Goal: Navigation & Orientation: Find specific page/section

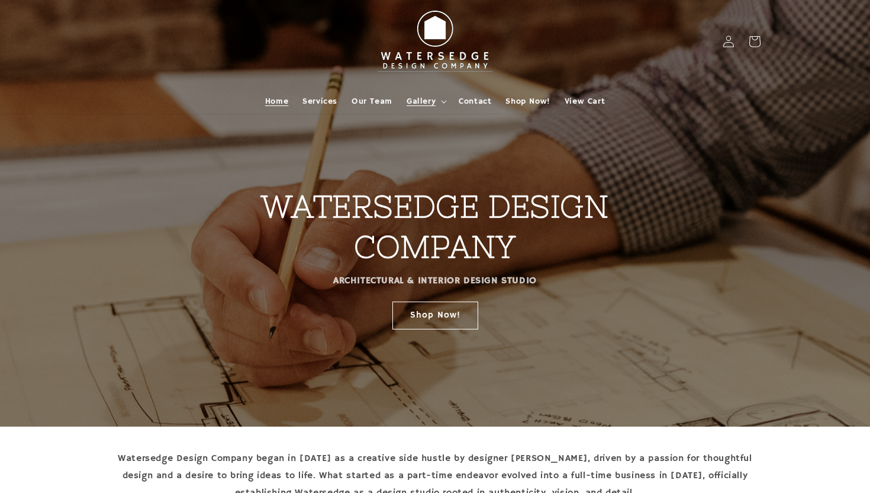
click at [433, 102] on span "Gallery" at bounding box center [421, 101] width 29 height 11
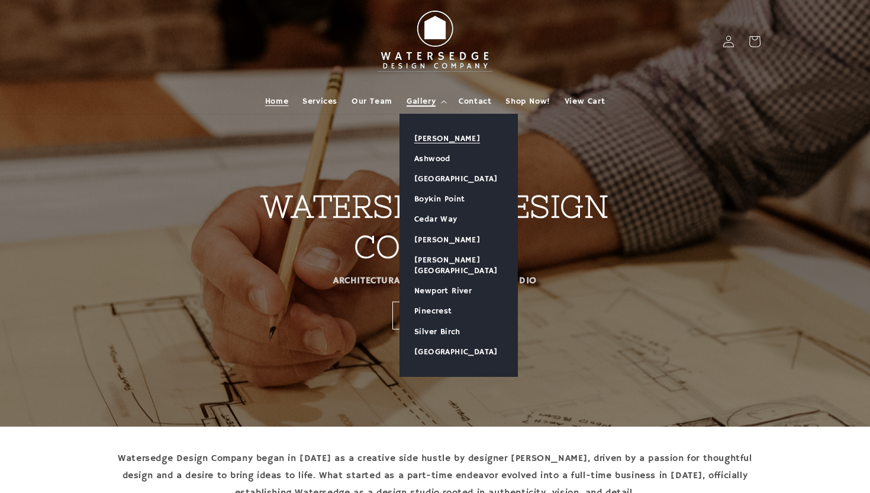
click at [434, 139] on link "[PERSON_NAME]" at bounding box center [458, 138] width 117 height 20
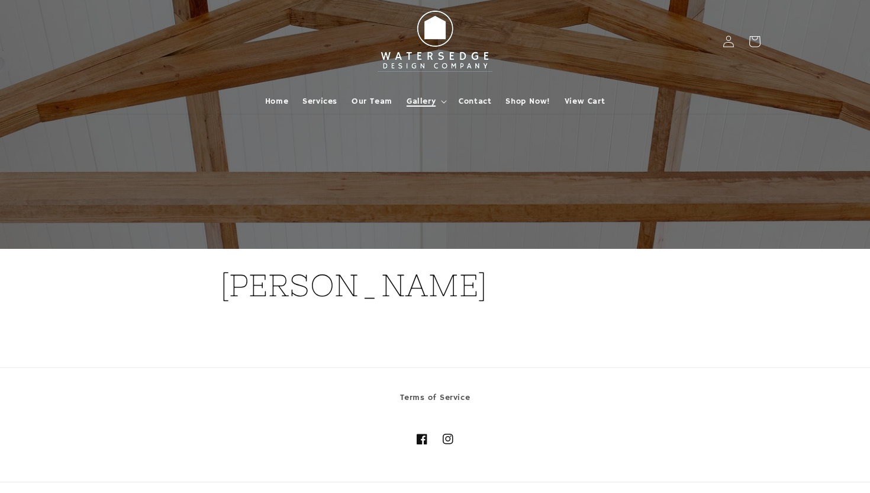
click at [425, 99] on span "Gallery" at bounding box center [421, 101] width 29 height 11
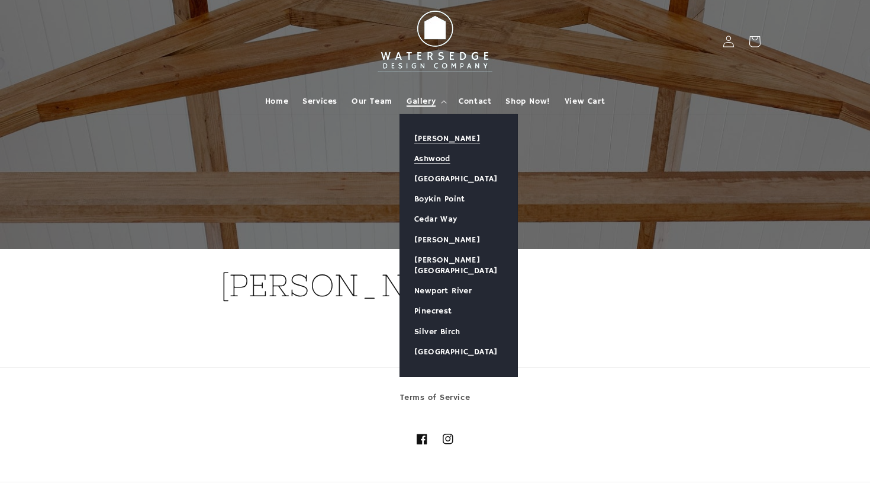
click at [432, 156] on link "Ashwood" at bounding box center [458, 159] width 117 height 20
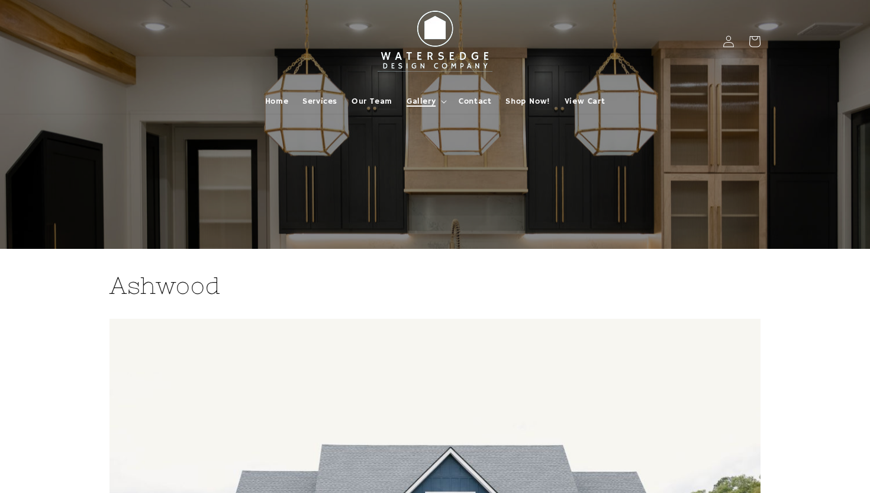
click at [429, 103] on span "Gallery" at bounding box center [421, 101] width 29 height 11
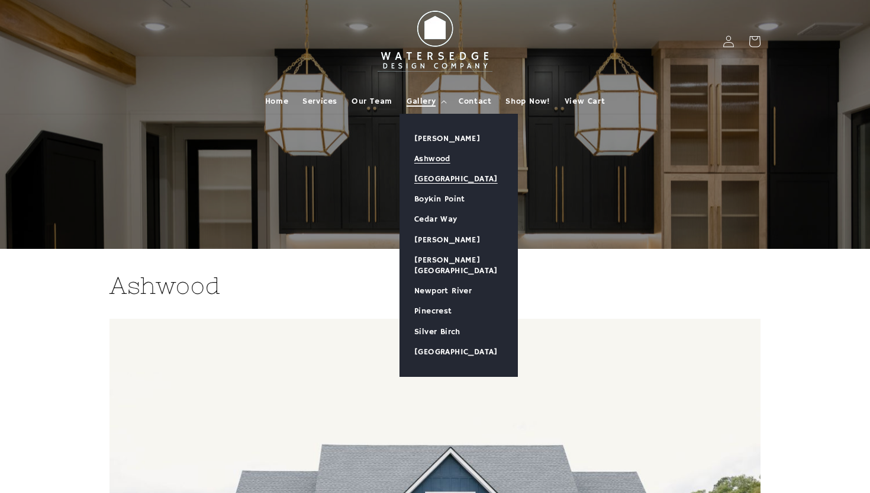
click at [449, 175] on link "[GEOGRAPHIC_DATA]" at bounding box center [458, 179] width 117 height 20
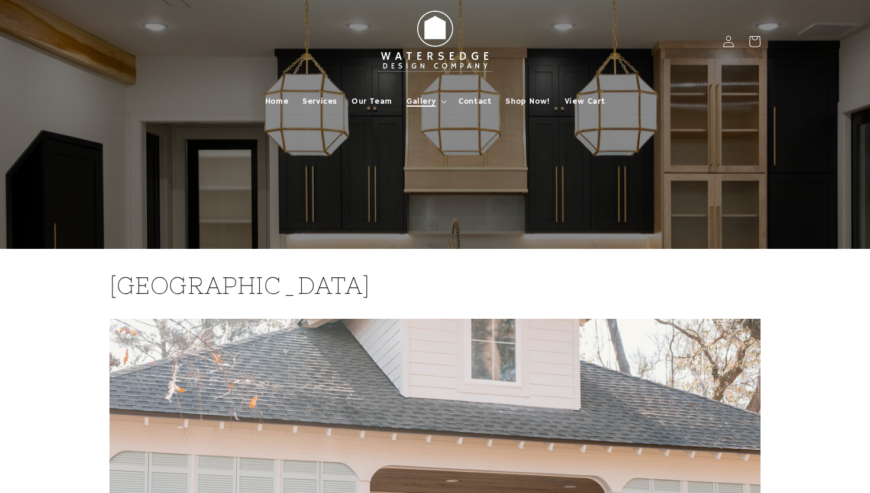
click at [432, 94] on summary "Gallery" at bounding box center [426, 101] width 52 height 25
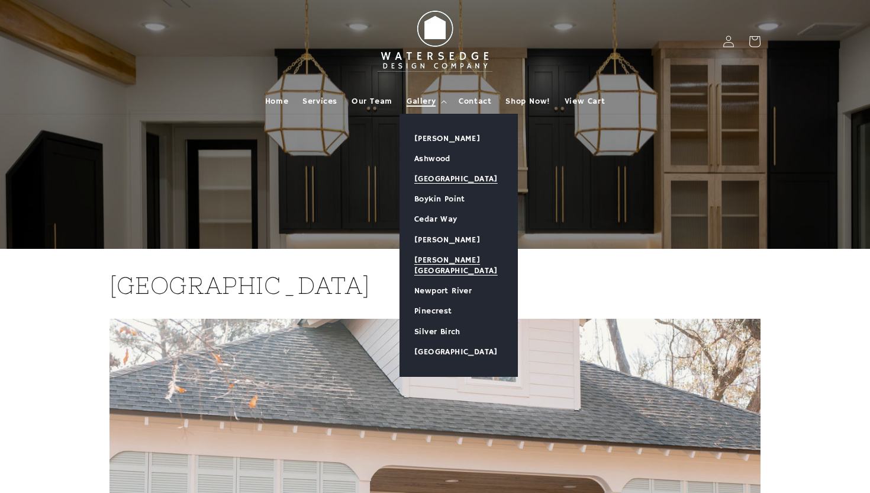
click at [457, 255] on link "[PERSON_NAME][GEOGRAPHIC_DATA]" at bounding box center [458, 265] width 117 height 31
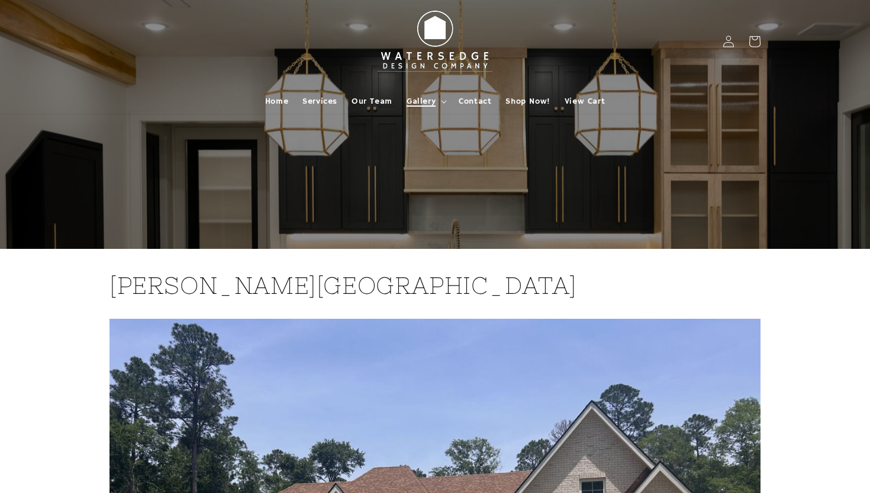
click at [438, 102] on summary "Gallery" at bounding box center [426, 101] width 52 height 25
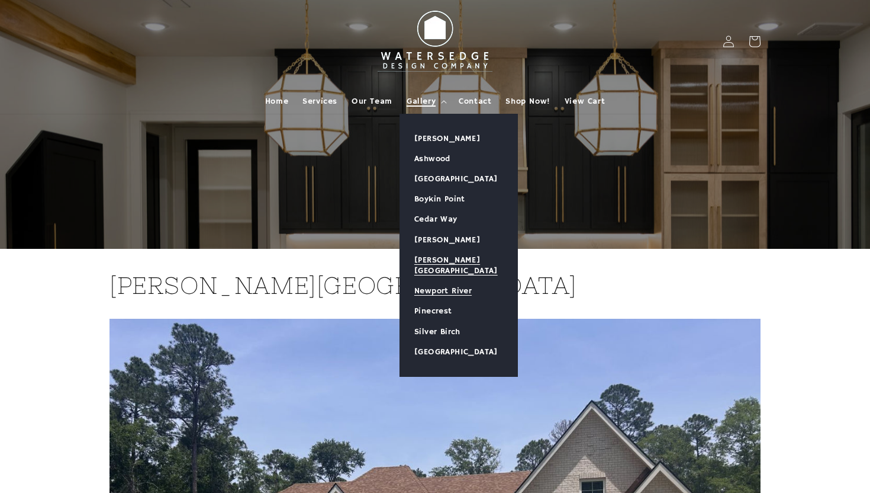
click at [455, 282] on link "Newport River" at bounding box center [458, 291] width 117 height 20
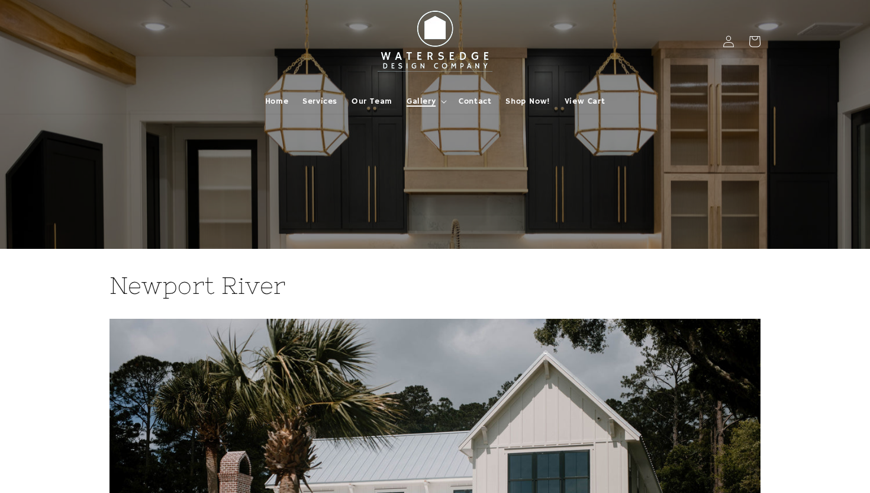
click at [438, 102] on summary "Gallery" at bounding box center [426, 101] width 52 height 25
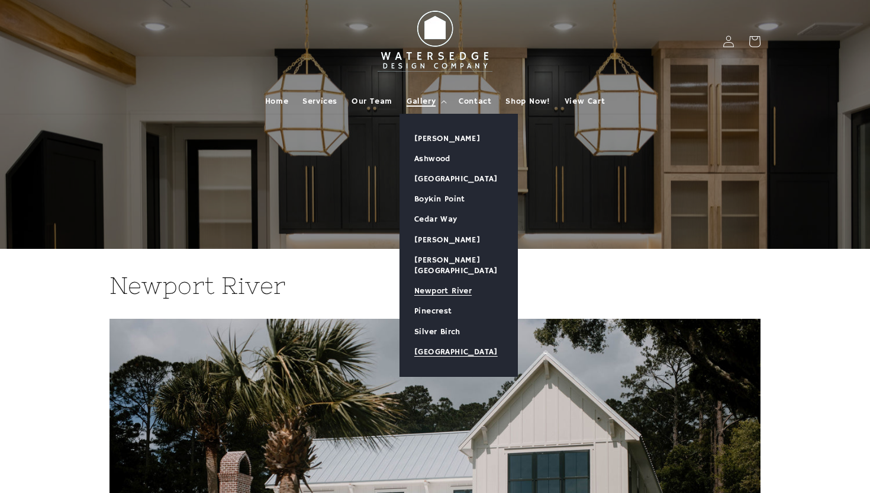
click at [460, 342] on link "[GEOGRAPHIC_DATA]" at bounding box center [458, 352] width 117 height 20
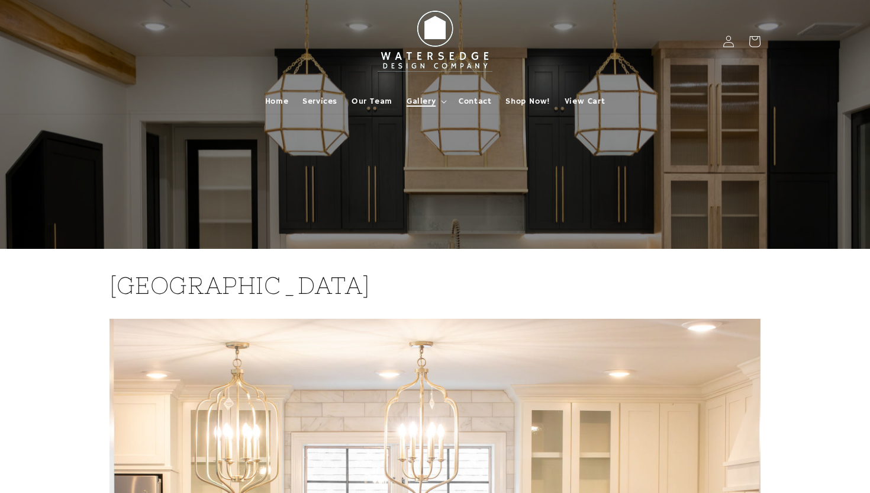
click at [426, 100] on span "Gallery" at bounding box center [421, 101] width 29 height 11
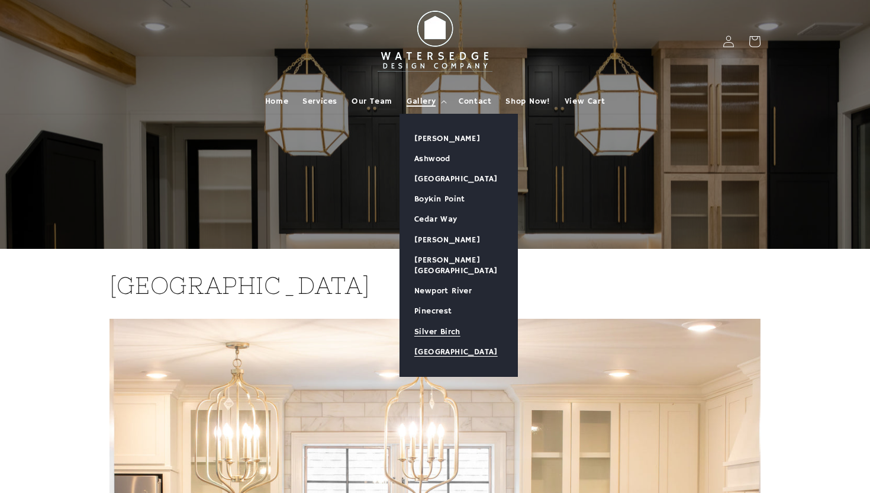
click at [435, 322] on link "Silver Birch" at bounding box center [458, 332] width 117 height 20
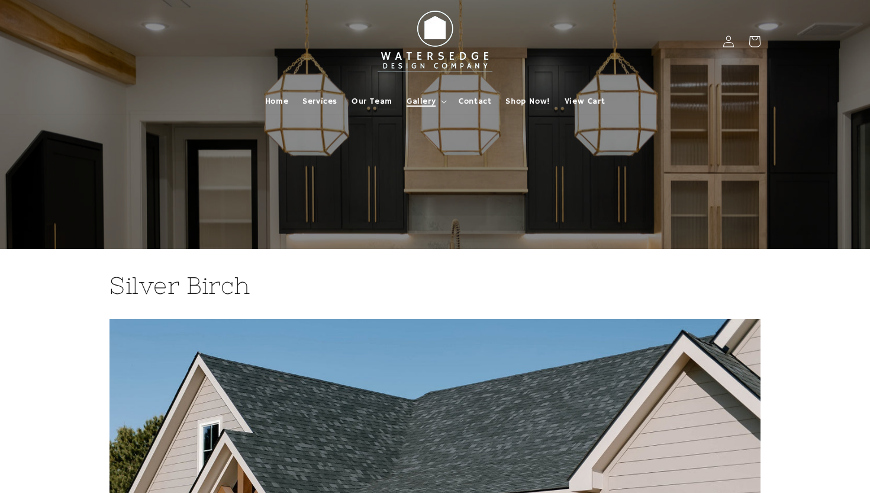
click at [427, 99] on span "Gallery" at bounding box center [421, 101] width 29 height 11
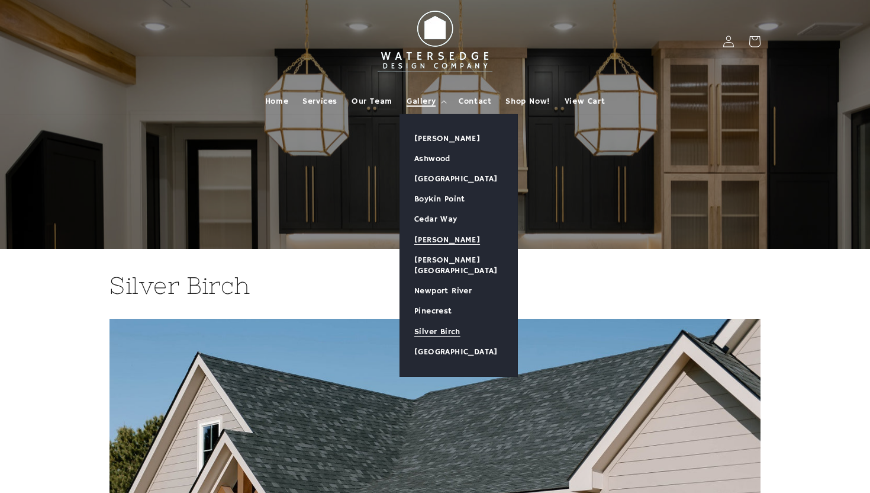
click at [445, 239] on link "[PERSON_NAME]" at bounding box center [458, 240] width 117 height 20
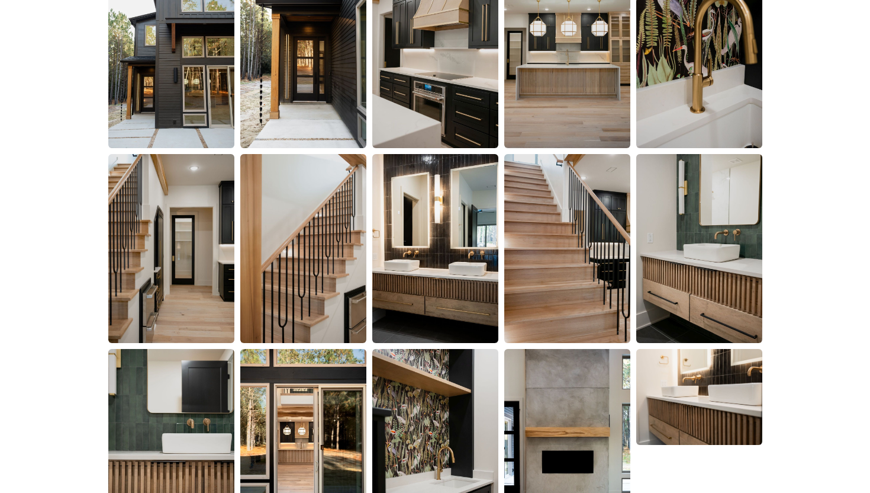
scroll to position [855, 0]
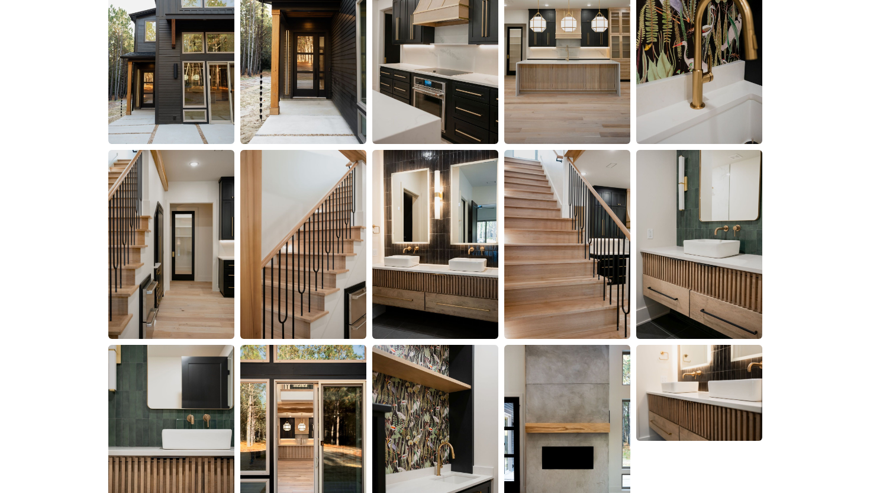
click at [450, 218] on img at bounding box center [435, 244] width 126 height 189
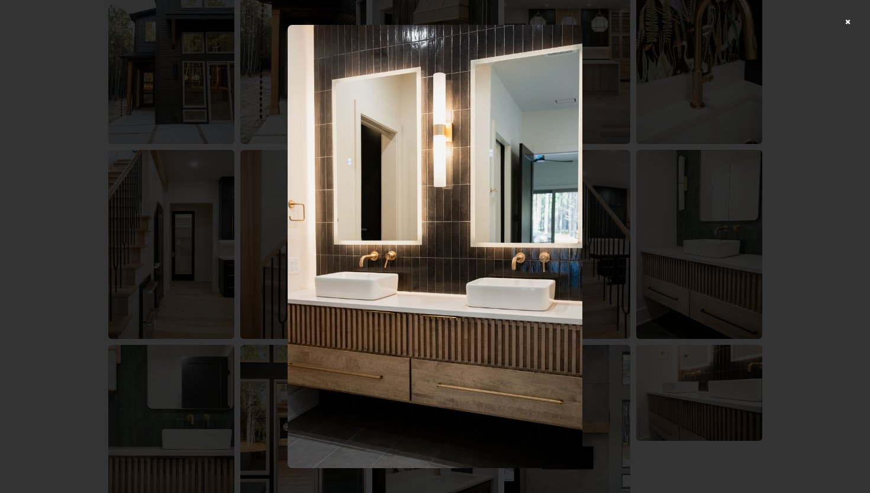
click at [849, 24] on div at bounding box center [435, 246] width 870 height 493
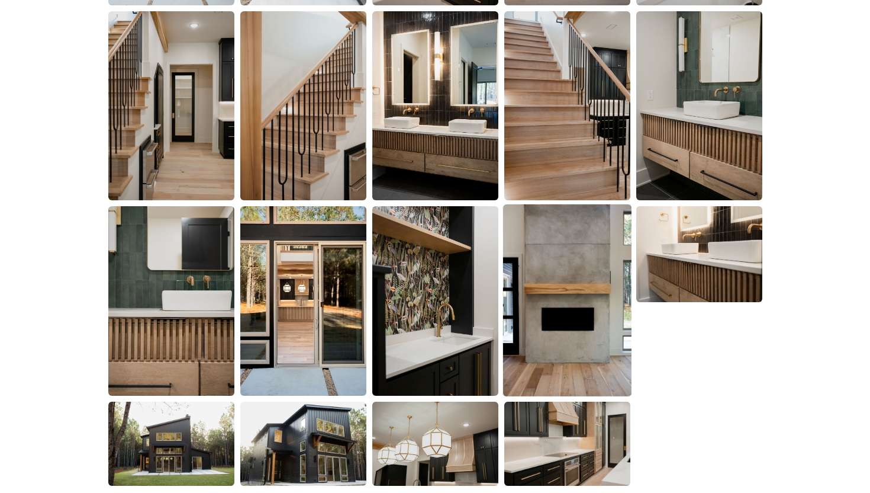
scroll to position [1076, 0]
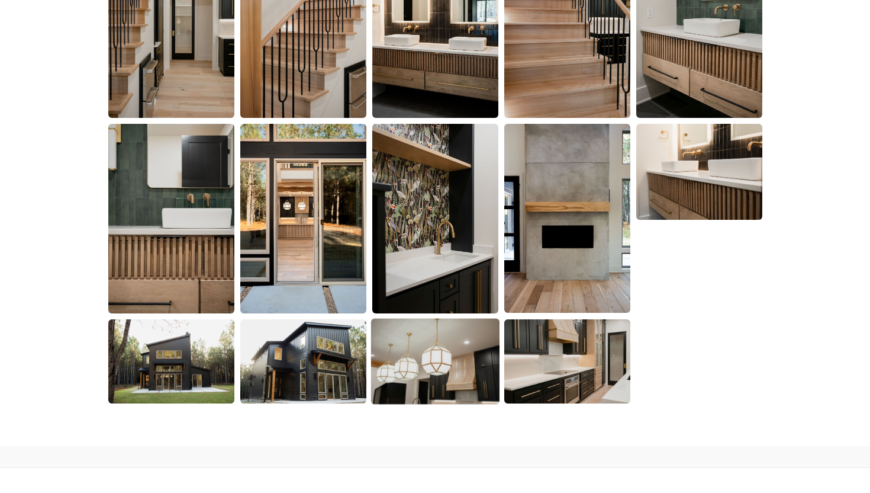
click at [472, 359] on img at bounding box center [435, 361] width 128 height 86
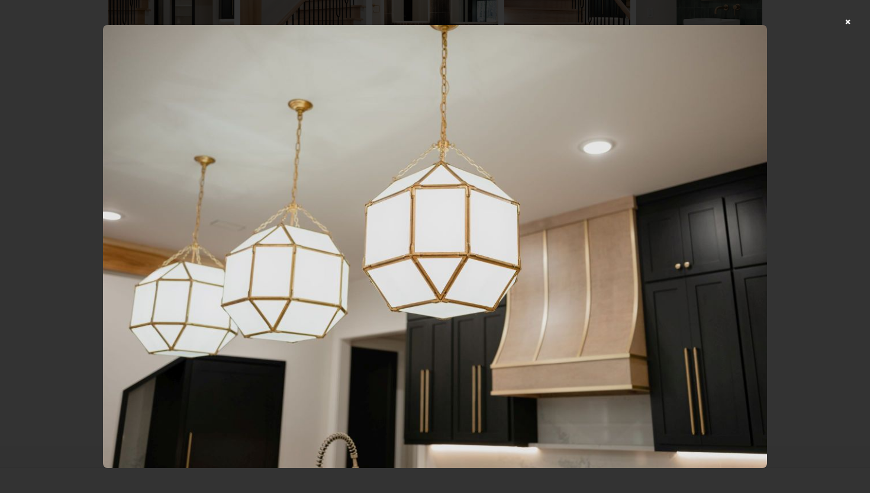
click at [849, 23] on div at bounding box center [435, 246] width 870 height 493
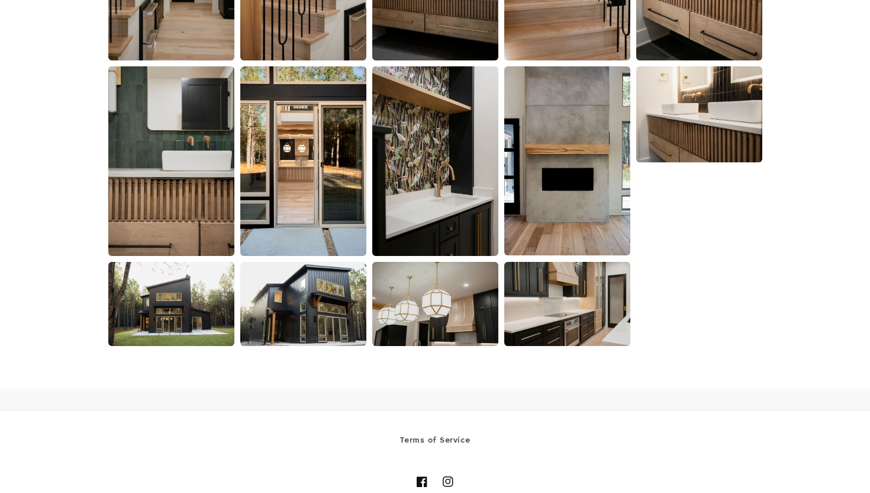
scroll to position [1226, 0]
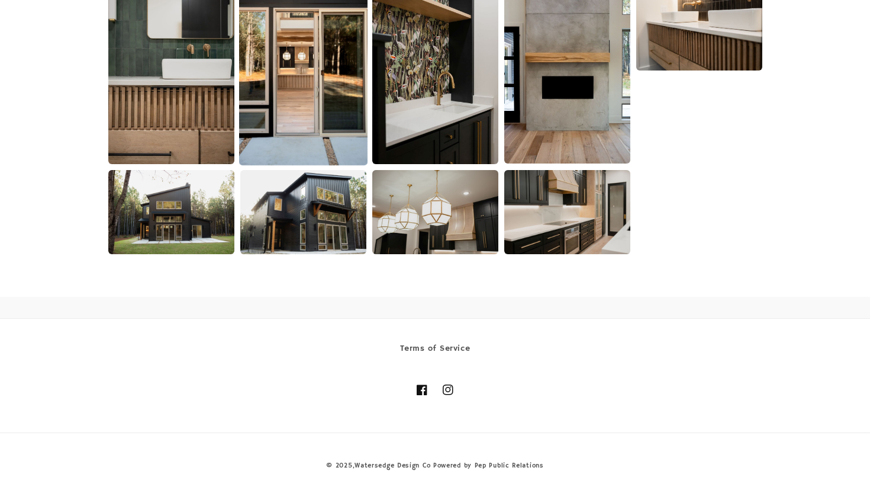
click at [338, 103] on img at bounding box center [303, 69] width 128 height 193
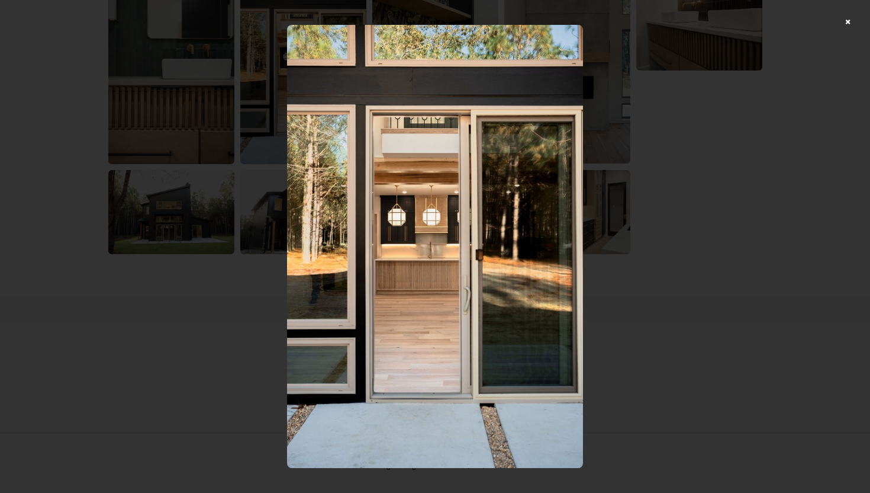
click at [848, 21] on div at bounding box center [435, 246] width 870 height 493
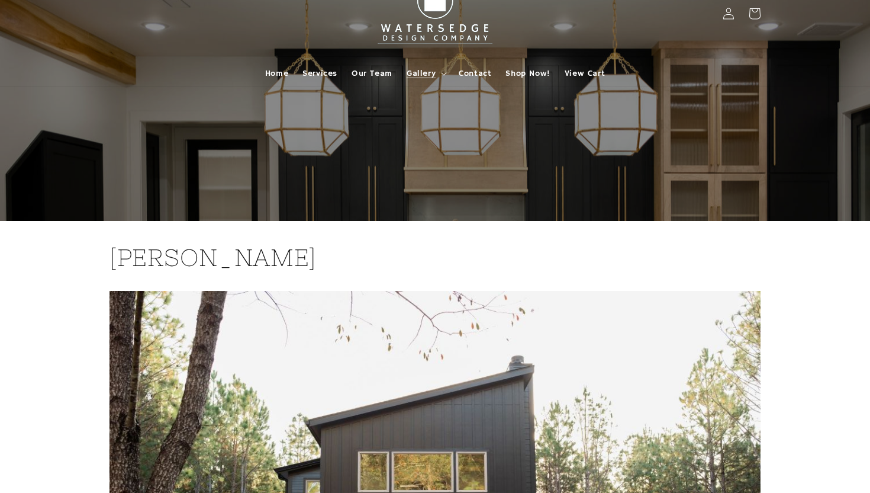
scroll to position [0, 0]
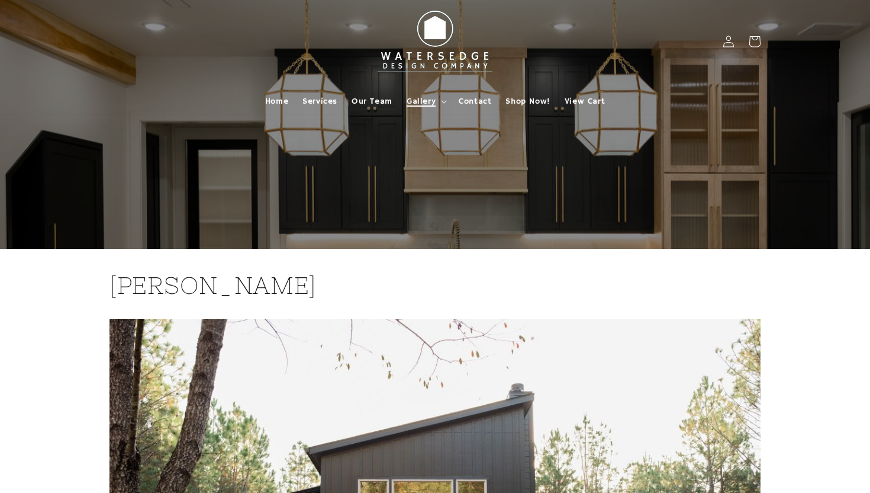
click at [437, 101] on summary "Gallery" at bounding box center [426, 101] width 52 height 25
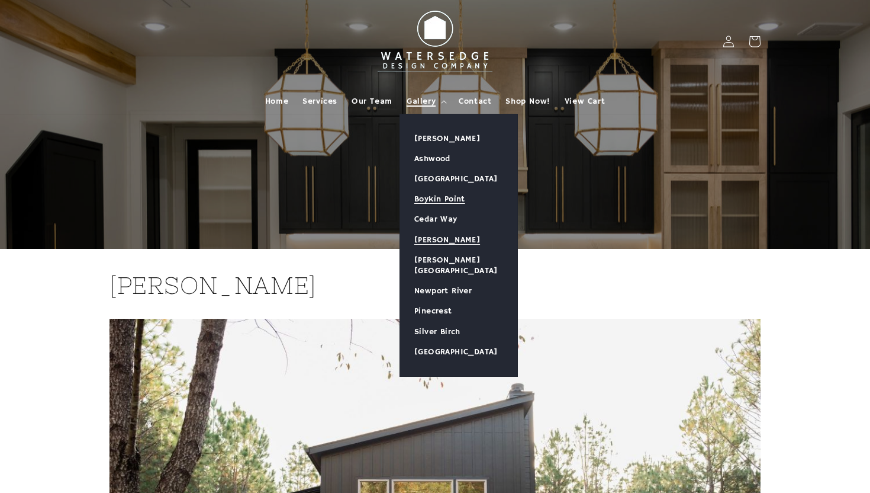
click at [427, 195] on link "Boykin Point" at bounding box center [458, 199] width 117 height 20
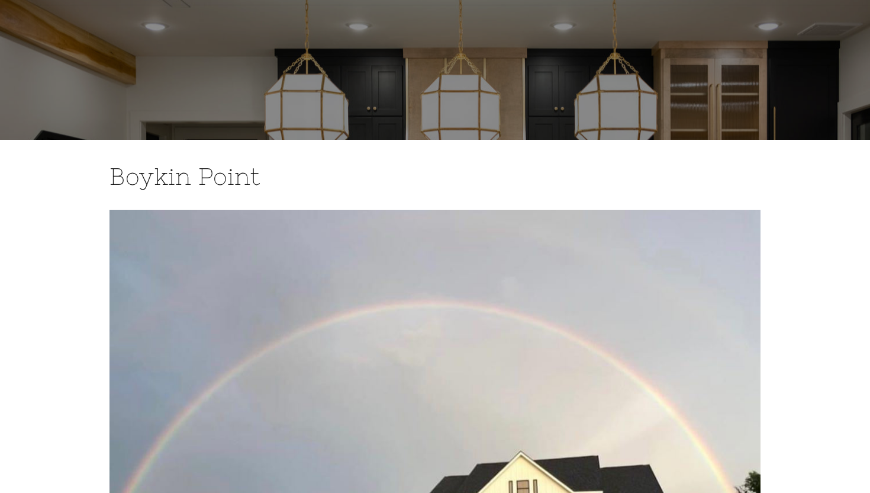
scroll to position [78, 0]
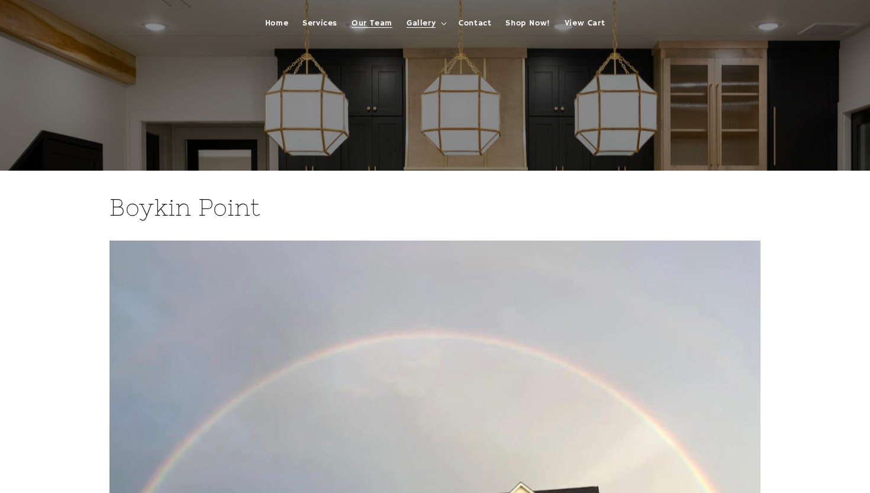
click at [386, 26] on span "Our Team" at bounding box center [372, 23] width 41 height 11
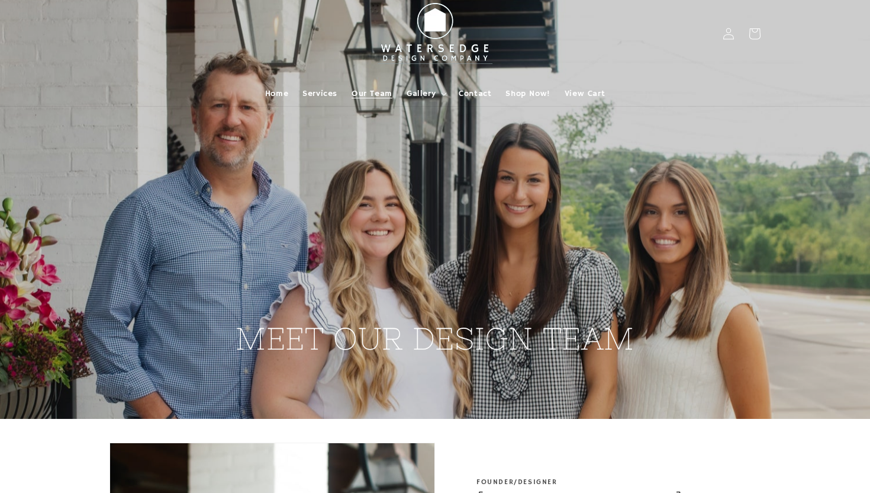
scroll to position [14, 0]
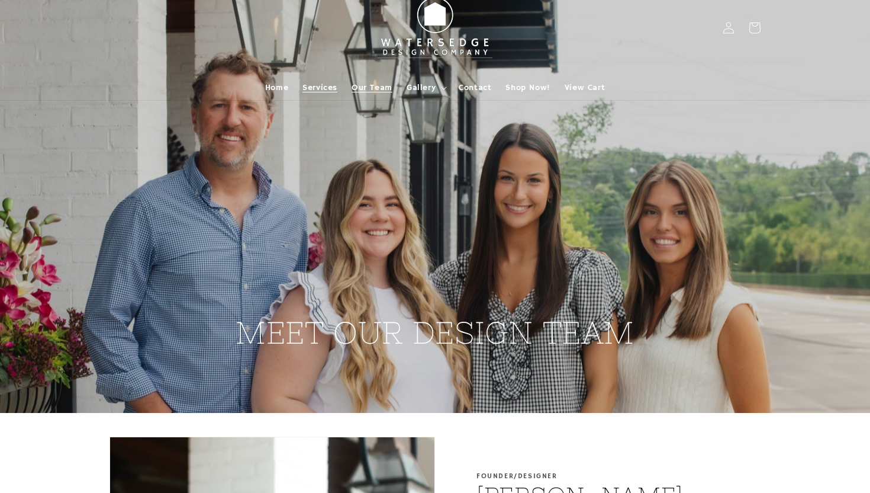
click at [325, 76] on link "Services" at bounding box center [319, 87] width 49 height 25
